Goal: Check status

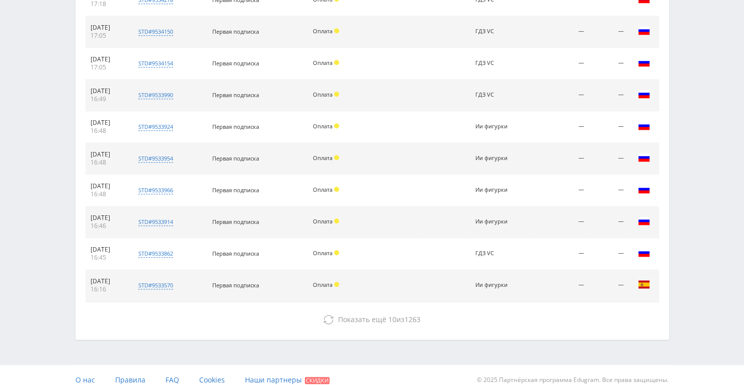
scroll to position [457, 0]
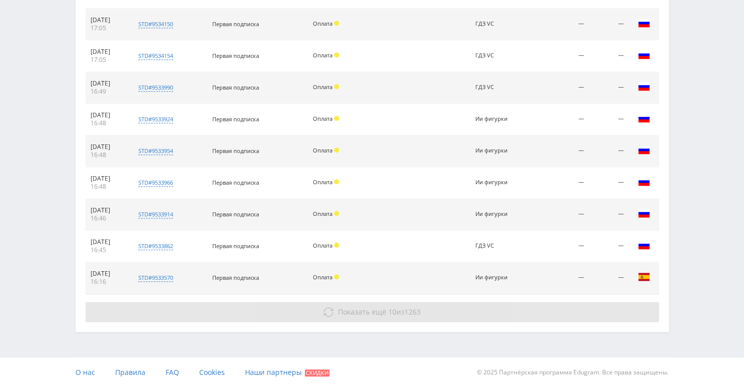
click at [324, 307] on icon at bounding box center [329, 312] width 10 height 10
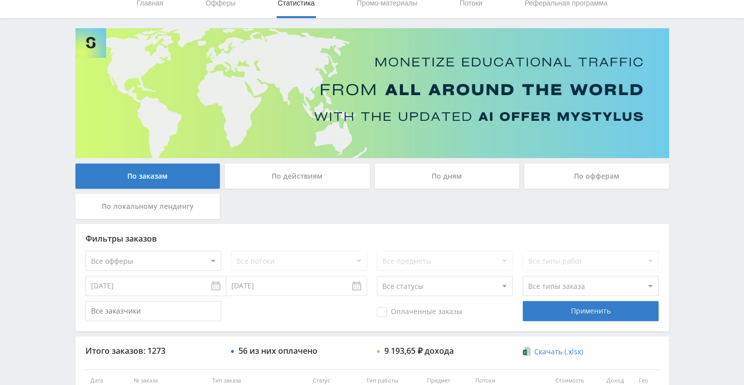
scroll to position [44, 0]
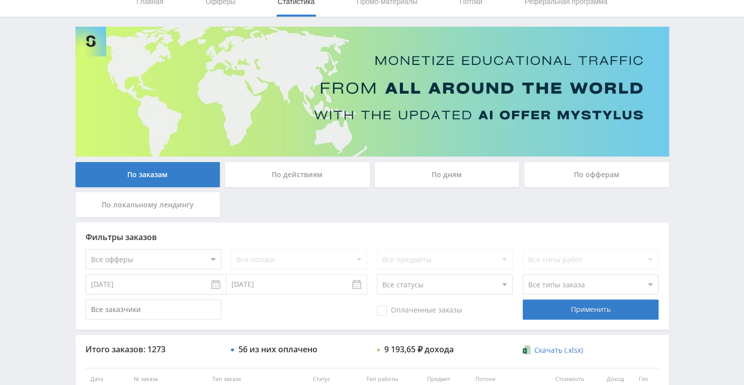
click at [552, 175] on div "По офферам" at bounding box center [596, 174] width 145 height 25
click at [0, 0] on input "По офферам" at bounding box center [0, 0] width 0 height 0
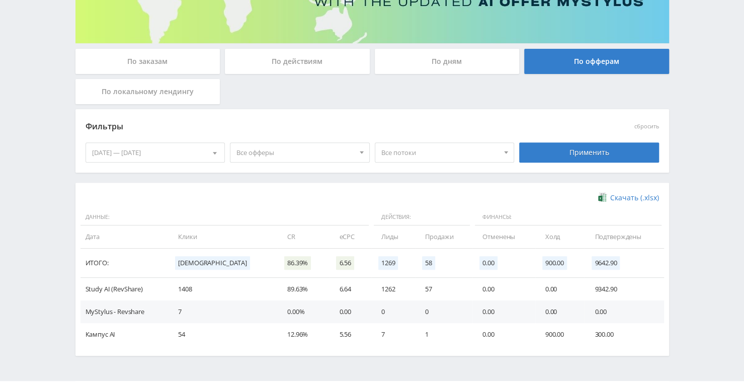
scroll to position [156, 0]
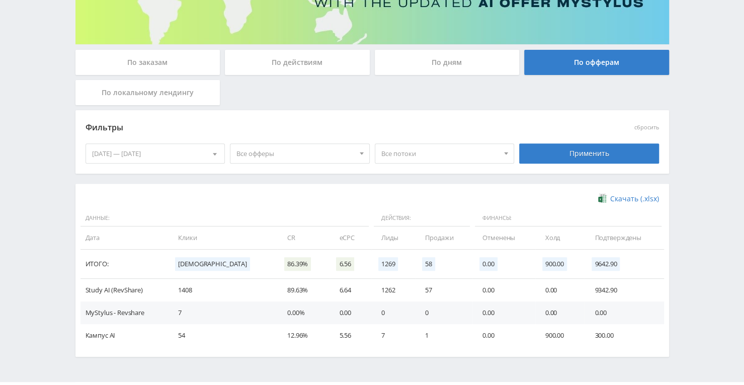
click at [338, 152] on span "Все офферы" at bounding box center [296, 153] width 118 height 19
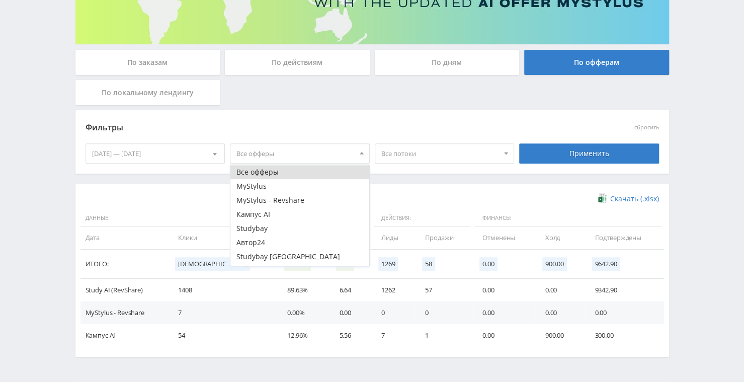
click at [447, 162] on span "Все потоки" at bounding box center [440, 153] width 118 height 19
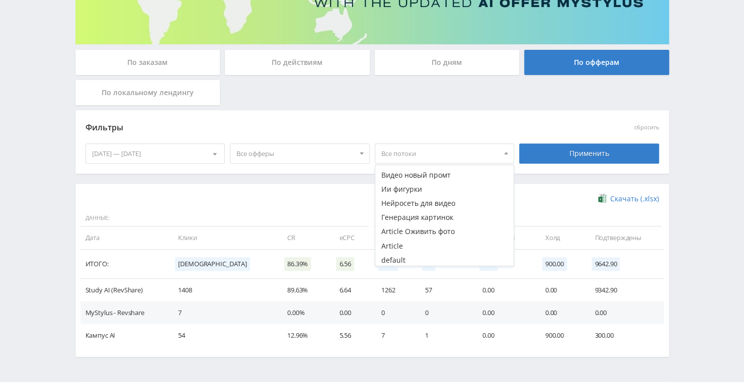
scroll to position [224, 0]
click at [443, 213] on button "Генерация картинок" at bounding box center [444, 216] width 139 height 14
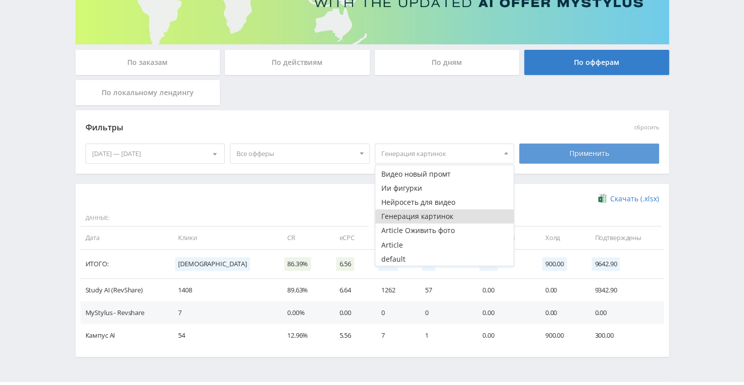
click at [562, 155] on div "Применить" at bounding box center [589, 153] width 140 height 20
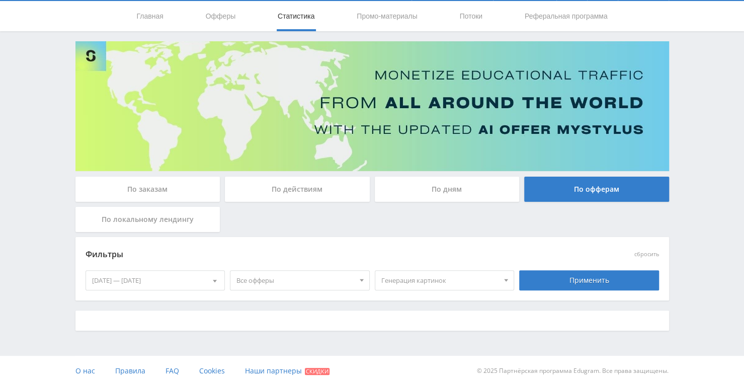
scroll to position [137, 0]
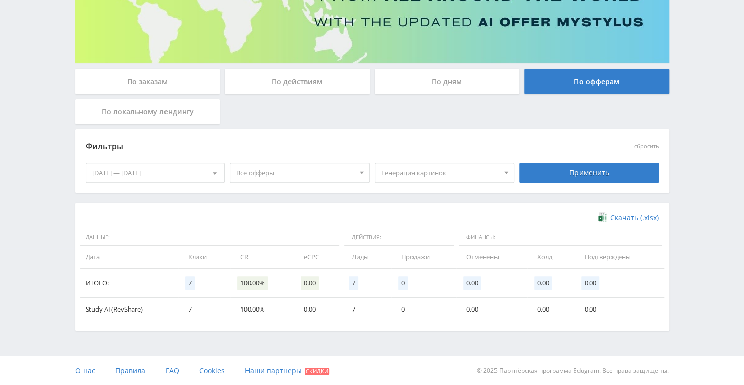
click at [492, 177] on span "Генерация картинок" at bounding box center [440, 172] width 118 height 19
click at [431, 235] on button "ГДЗ VC" at bounding box center [444, 237] width 139 height 14
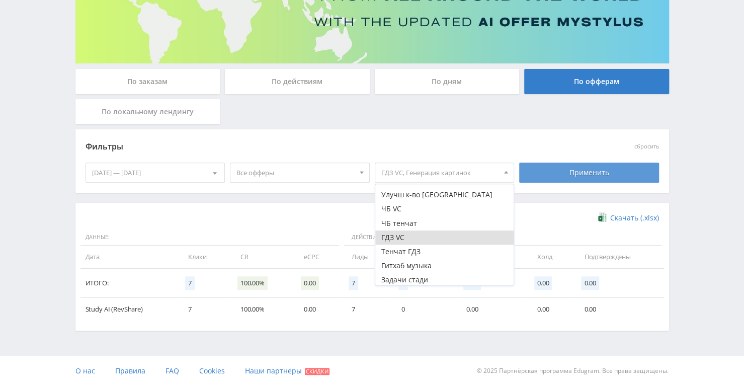
click at [564, 177] on div "Применить" at bounding box center [589, 173] width 140 height 20
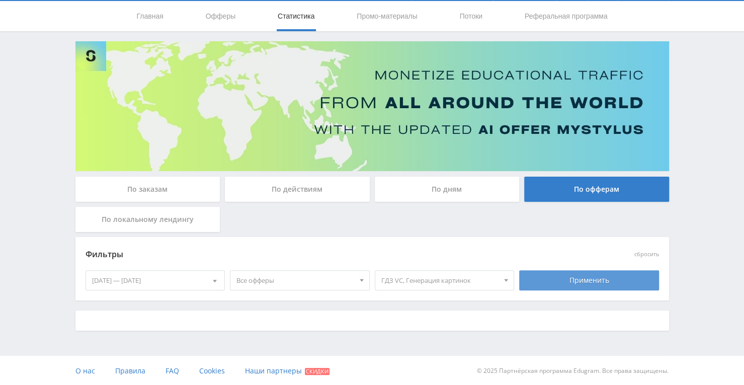
scroll to position [137, 0]
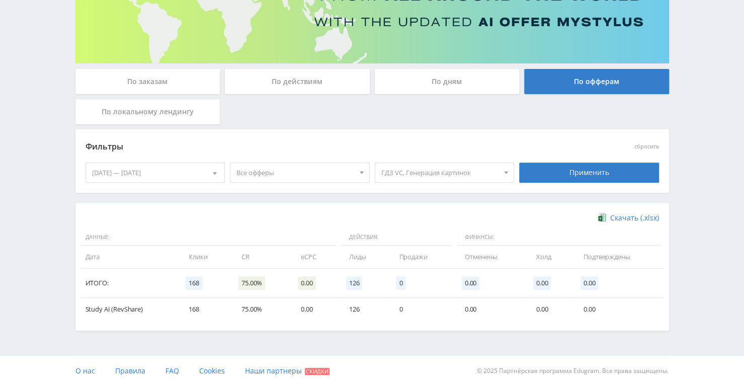
click at [502, 173] on div at bounding box center [506, 172] width 15 height 19
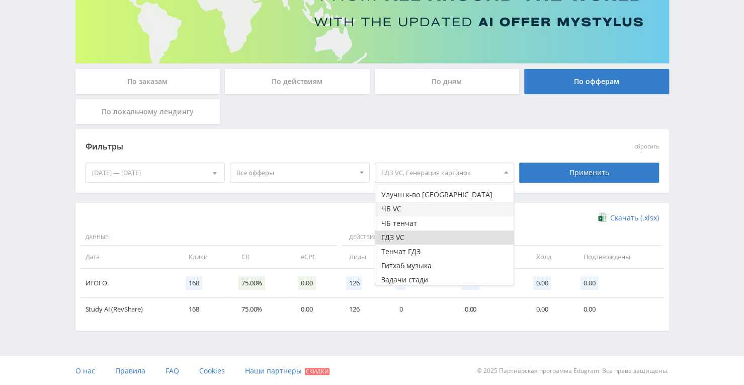
click at [465, 209] on button "ЧБ VC" at bounding box center [444, 209] width 139 height 14
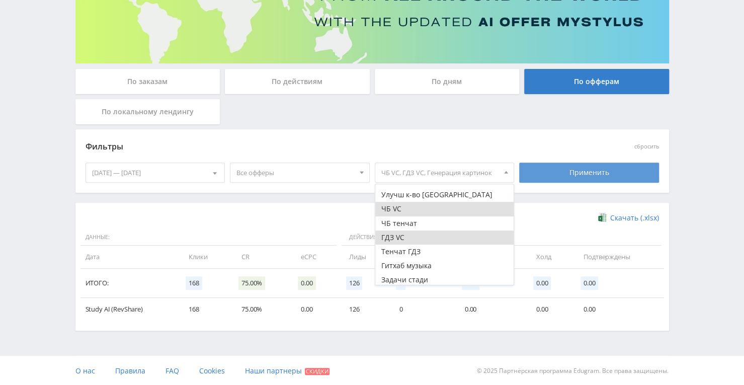
click at [553, 167] on div "Применить" at bounding box center [589, 173] width 140 height 20
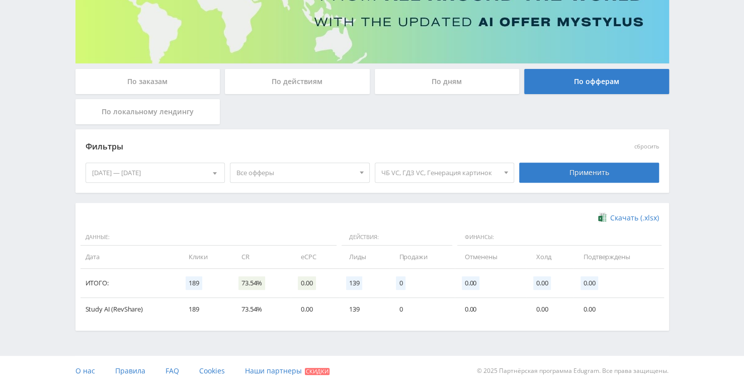
click at [475, 178] on span "ЧБ VC, ГДЗ VC, Генерация картинок" at bounding box center [440, 172] width 118 height 19
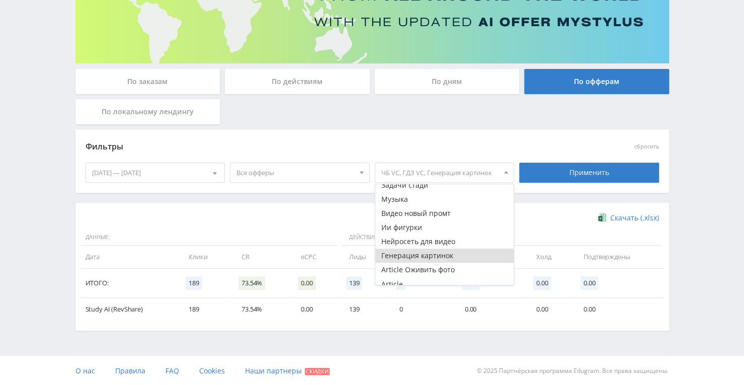
scroll to position [224, 0]
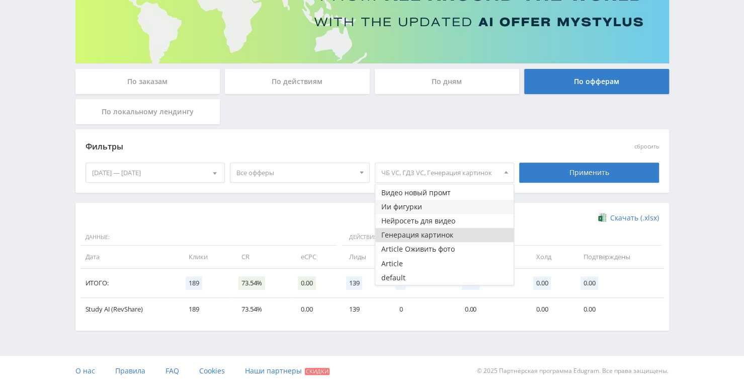
click at [408, 208] on button "Ии фигурки" at bounding box center [444, 207] width 139 height 14
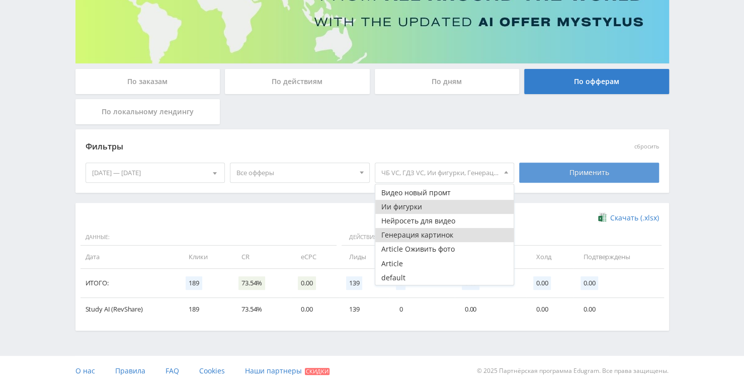
click at [556, 165] on div "Применить" at bounding box center [589, 173] width 140 height 20
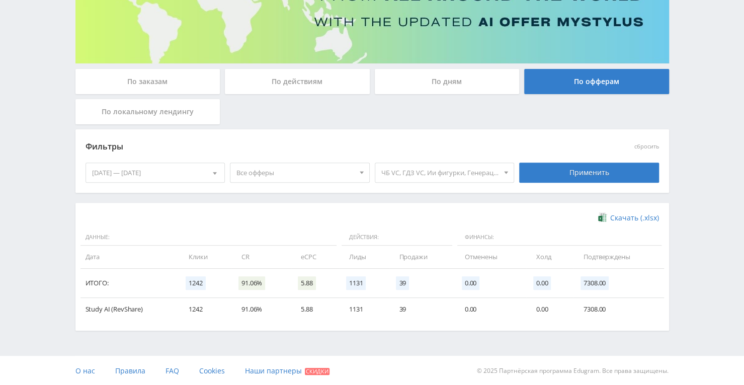
scroll to position [0, 0]
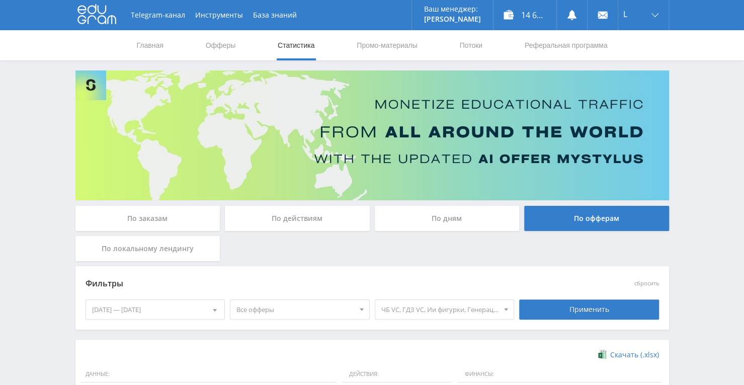
click at [285, 52] on link "Статистика" at bounding box center [296, 45] width 39 height 30
click at [155, 226] on div "По заказам" at bounding box center [147, 218] width 145 height 25
click at [0, 0] on input "По заказам" at bounding box center [0, 0] width 0 height 0
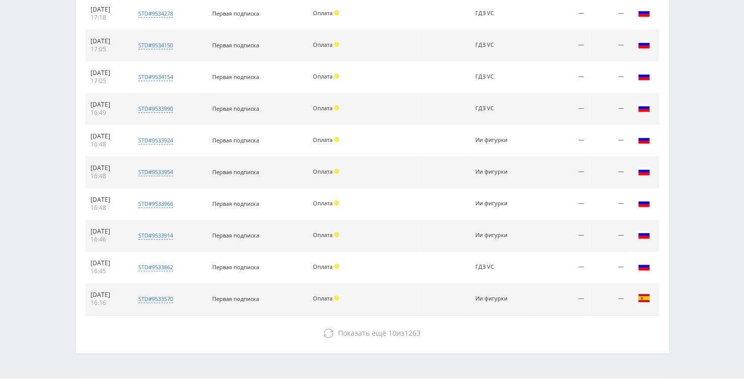
scroll to position [436, 0]
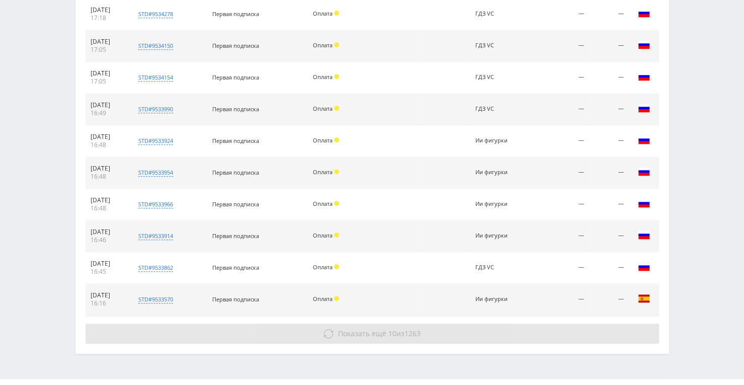
click at [330, 329] on icon at bounding box center [329, 334] width 10 height 10
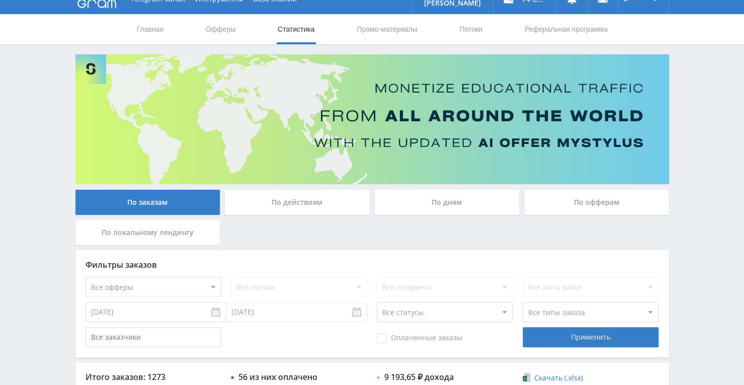
scroll to position [0, 0]
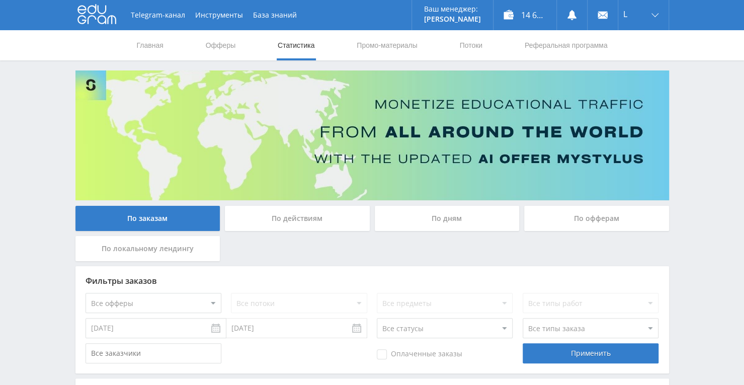
click at [470, 225] on div "По дням" at bounding box center [447, 218] width 145 height 25
click at [0, 0] on input "По дням" at bounding box center [0, 0] width 0 height 0
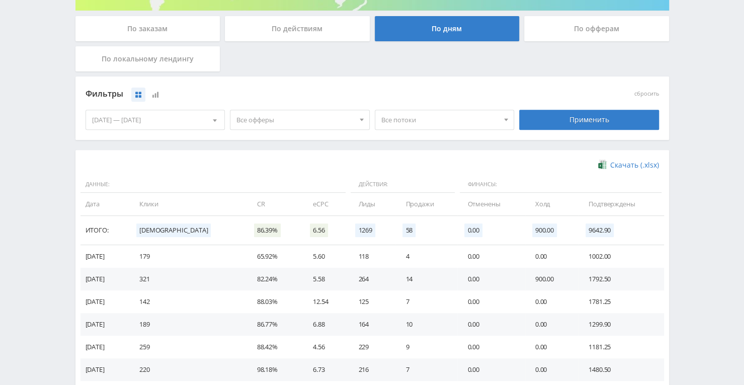
scroll to position [189, 0]
